Goal: Task Accomplishment & Management: Use online tool/utility

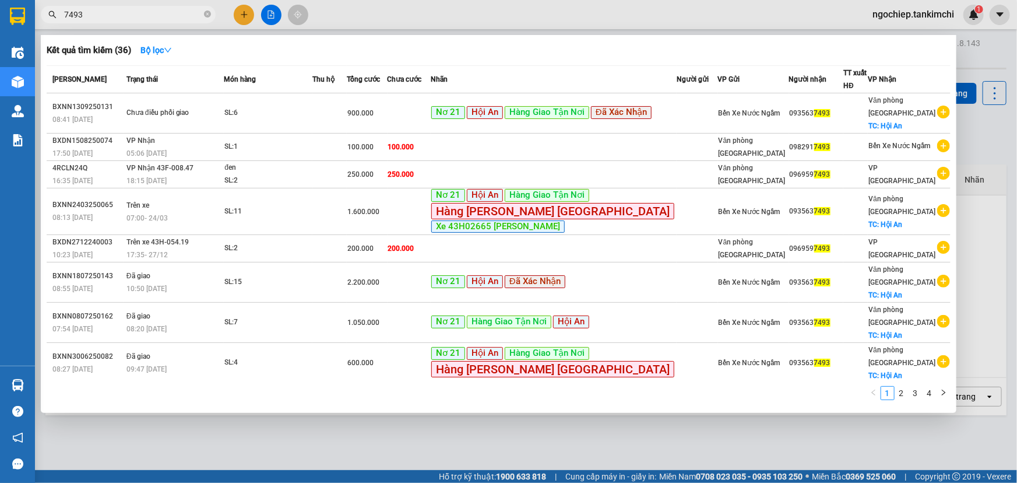
click at [150, 17] on input "7493" at bounding box center [133, 14] width 138 height 13
type input "7"
type input "8580"
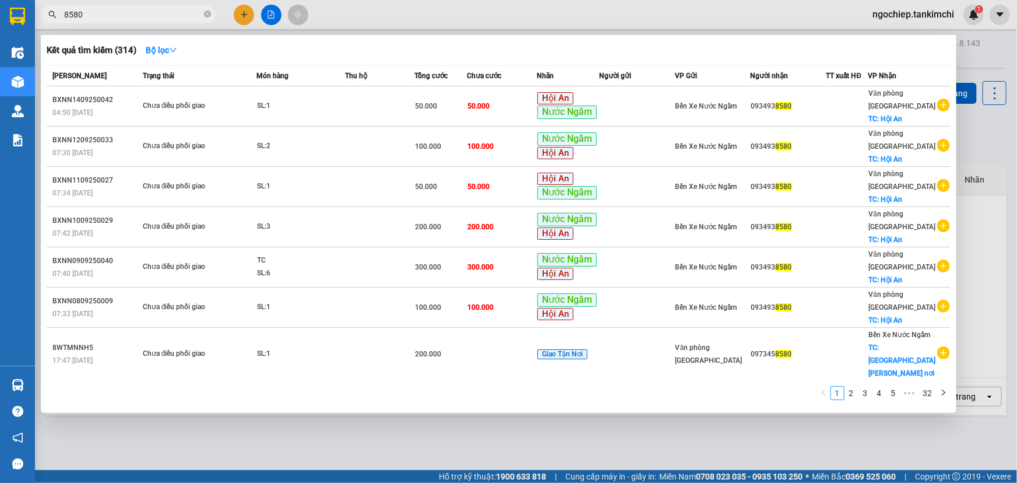
click at [205, 13] on icon "close-circle" at bounding box center [207, 13] width 7 height 7
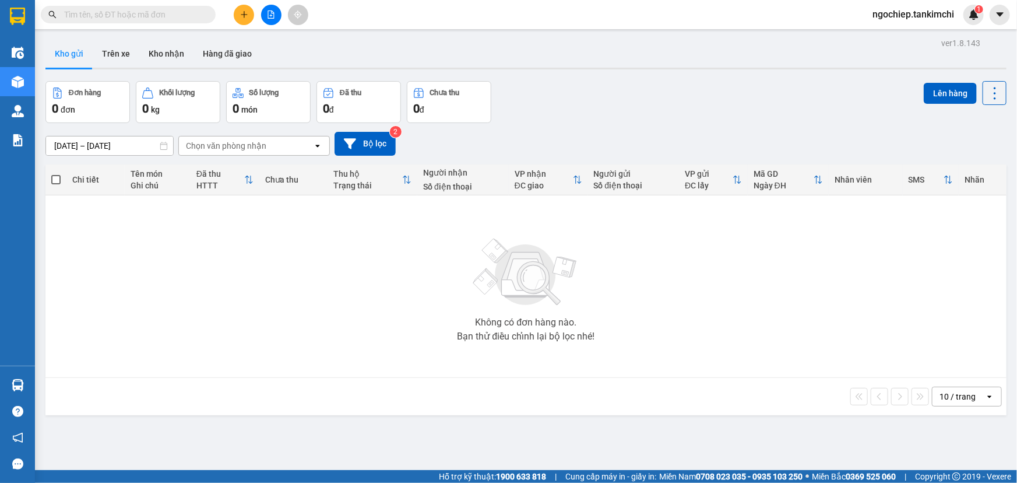
click at [164, 10] on input "text" at bounding box center [133, 14] width 138 height 13
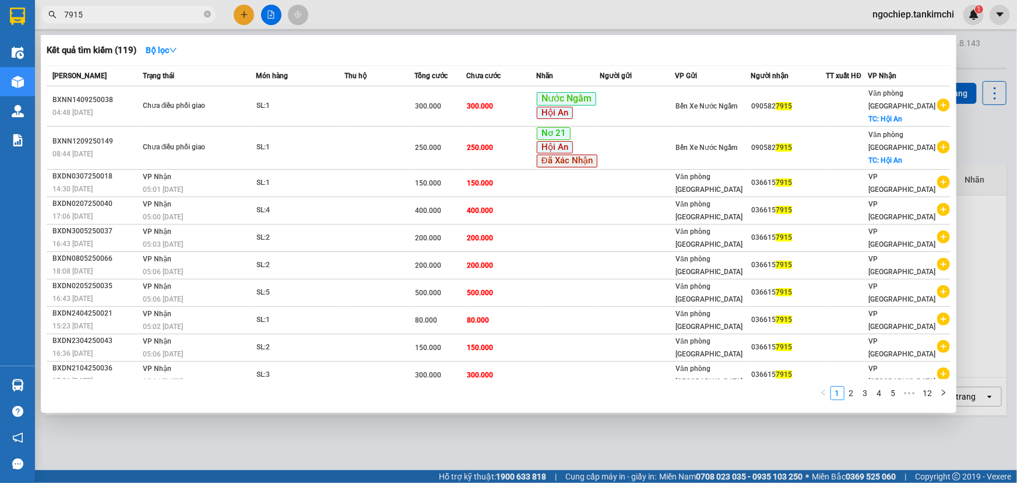
type input "7915"
click at [209, 16] on icon "close-circle" at bounding box center [207, 13] width 7 height 7
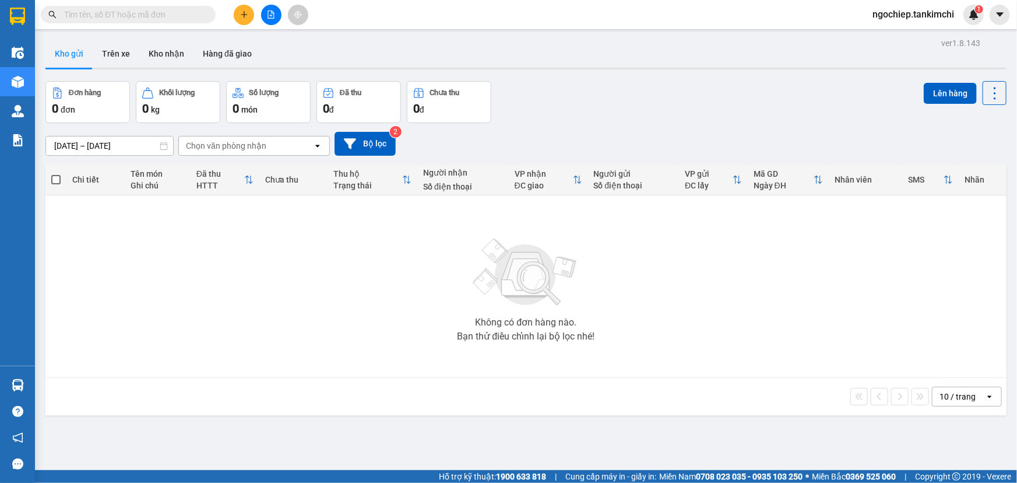
click at [146, 16] on input "text" at bounding box center [133, 14] width 138 height 13
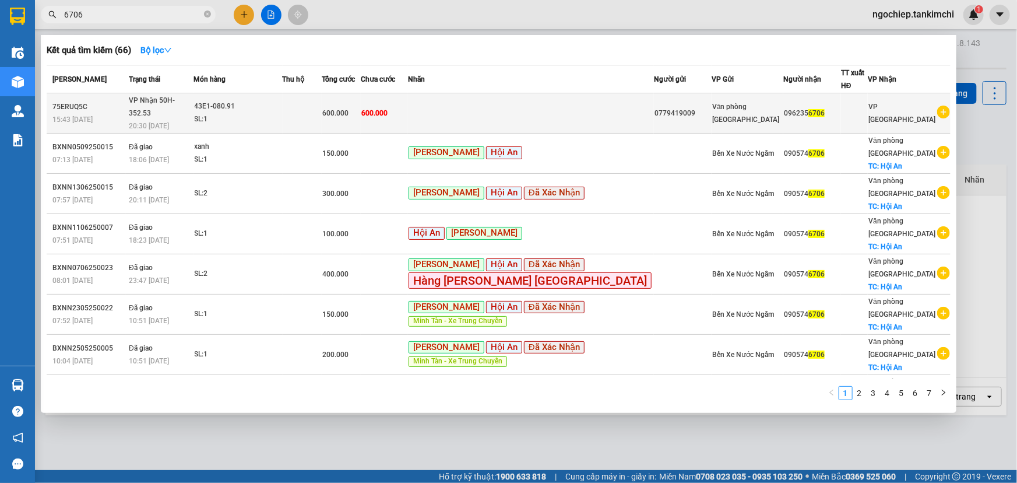
type input "6706"
click at [282, 113] on div "SL: 1" at bounding box center [238, 119] width 87 height 13
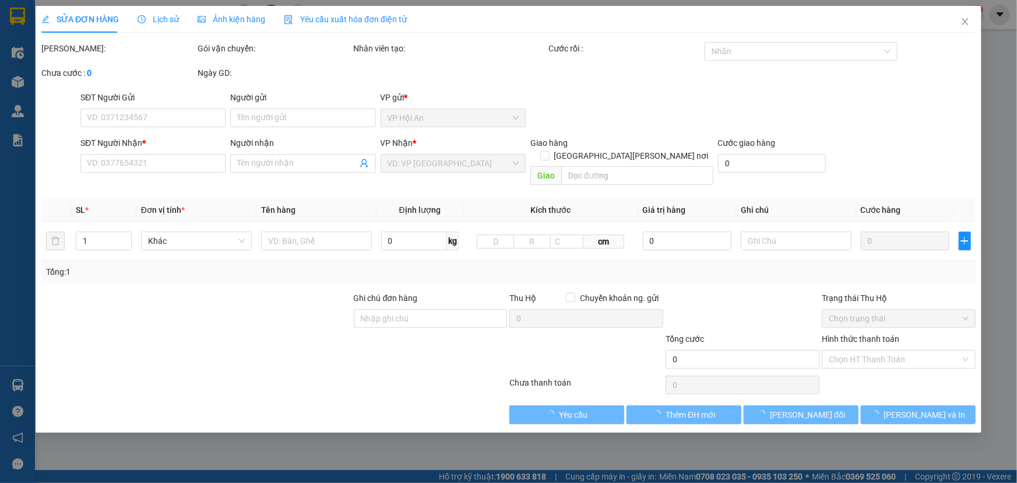
type input "0779419009"
type input "0962356706"
type input "600.000"
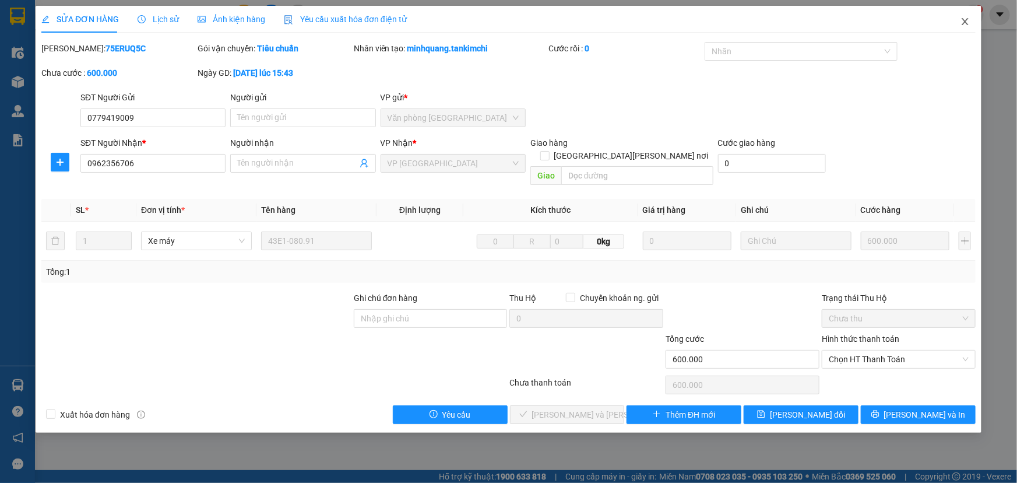
click at [967, 23] on icon "close" at bounding box center [965, 21] width 6 height 7
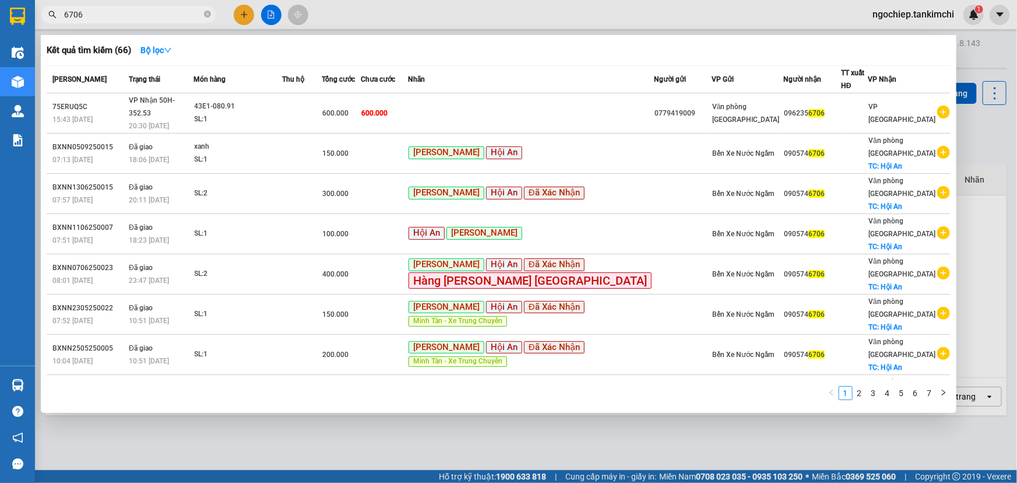
click at [185, 13] on input "6706" at bounding box center [133, 14] width 138 height 13
drag, startPoint x: 116, startPoint y: 17, endPoint x: 57, endPoint y: 8, distance: 60.1
click at [57, 8] on span "6706" at bounding box center [128, 14] width 175 height 17
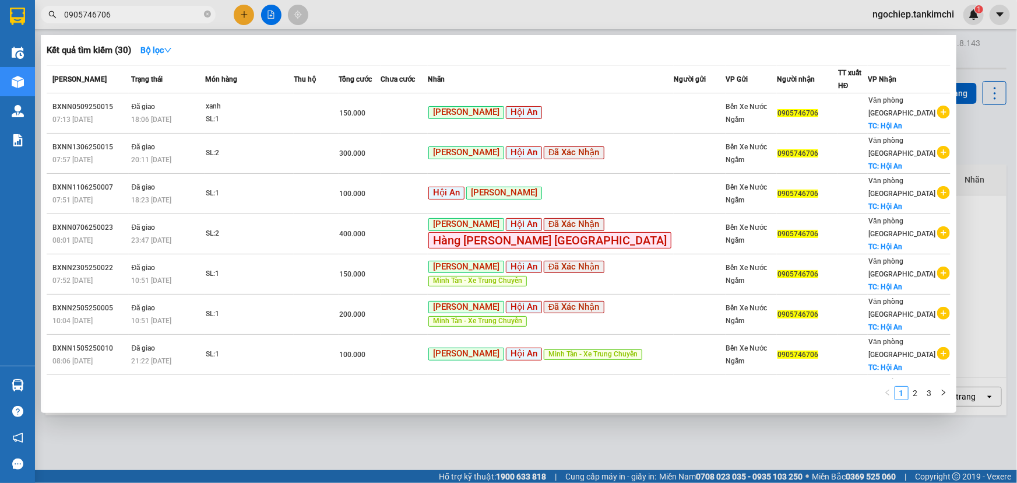
drag, startPoint x: 128, startPoint y: 12, endPoint x: 47, endPoint y: 13, distance: 81.6
click at [47, 13] on span "0905746706" at bounding box center [128, 14] width 175 height 17
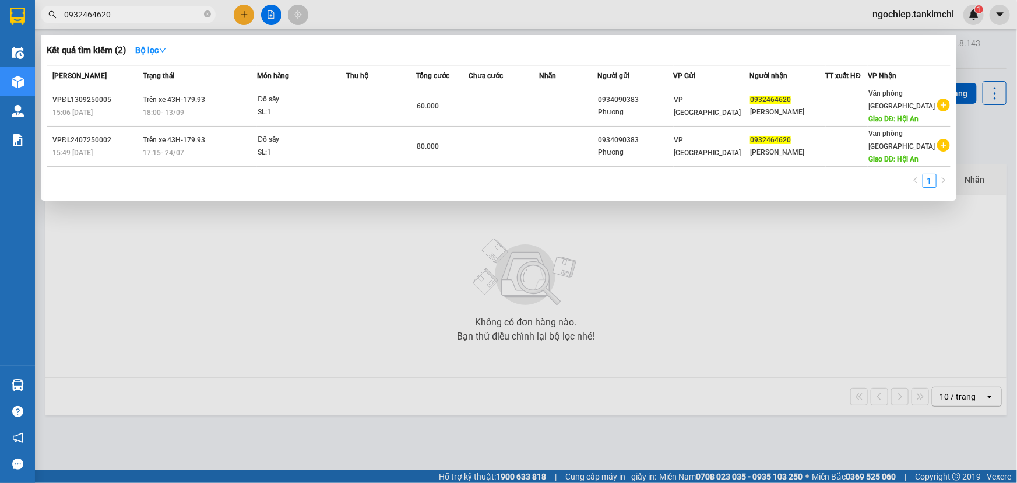
type input "0932464620"
